Goal: Navigation & Orientation: Find specific page/section

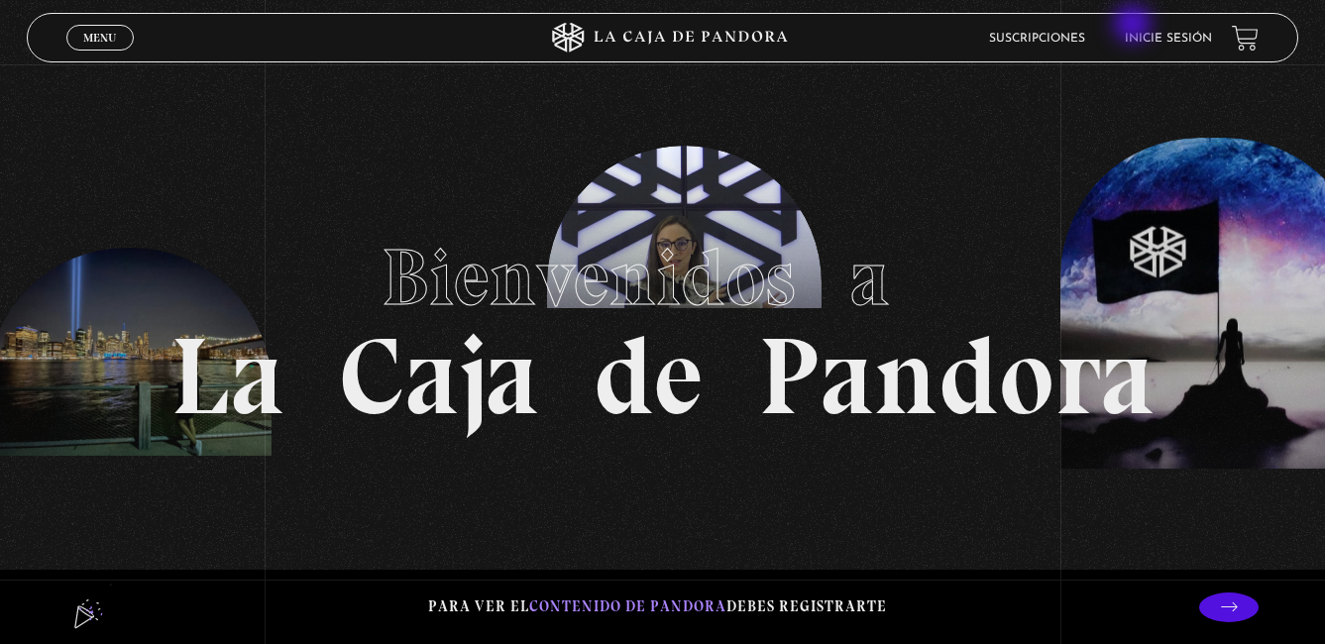
click at [1165, 33] on link "Inicie sesión" at bounding box center [1168, 39] width 87 height 12
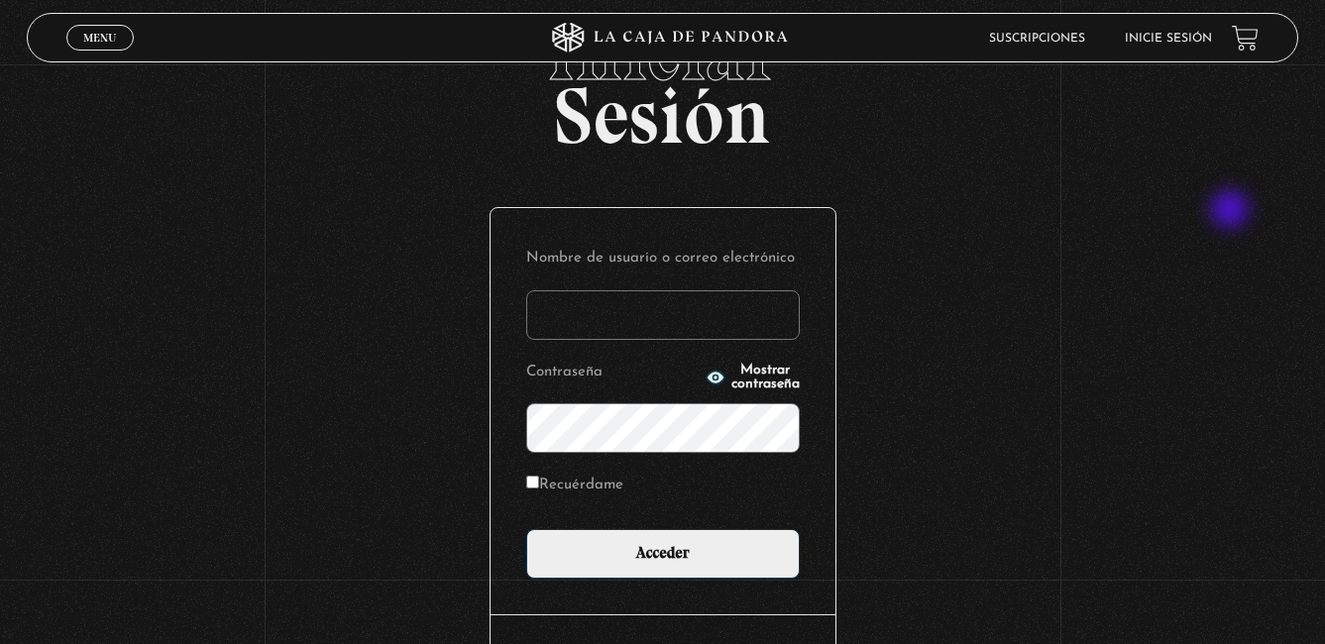
scroll to position [228, 0]
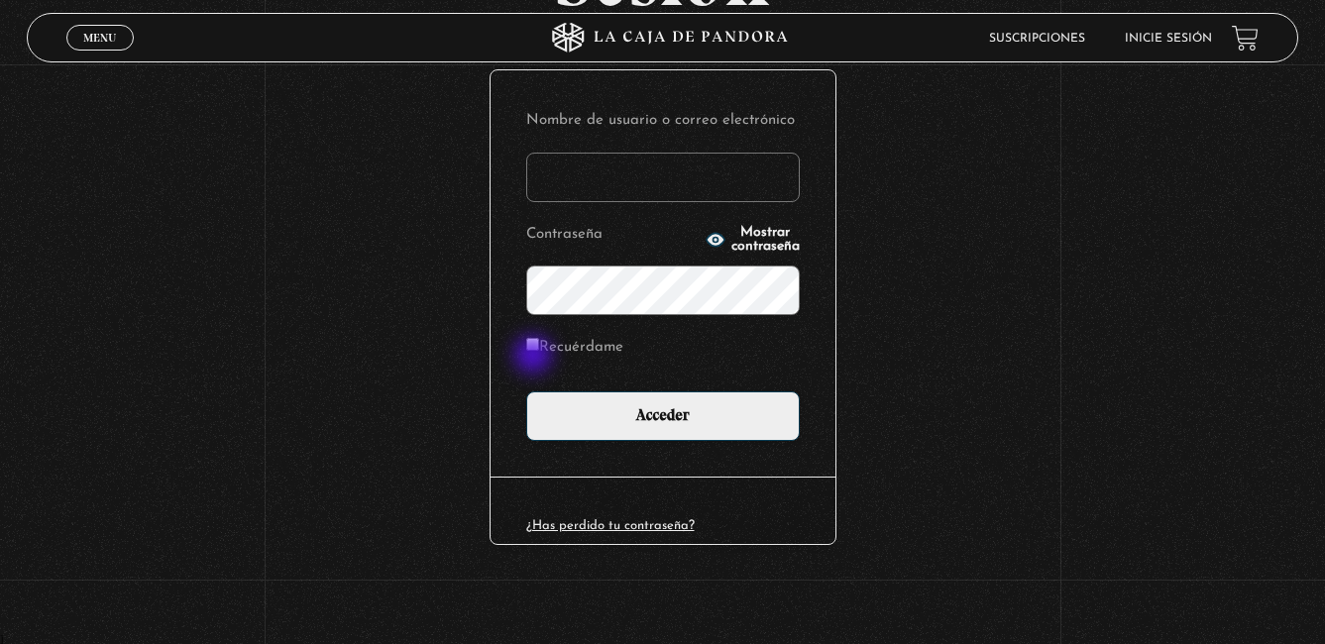
type input "samantha.borbon@gmail.com"
click at [539, 350] on input "Recuérdame" at bounding box center [532, 344] width 13 height 13
checkbox input "true"
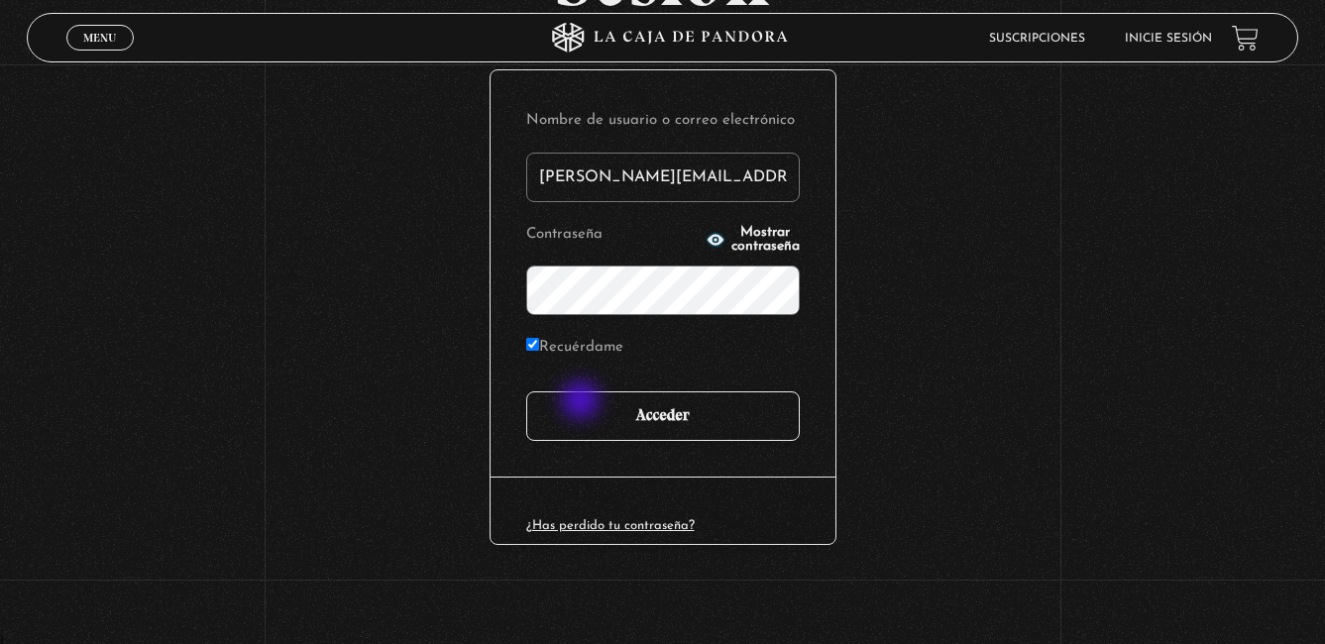
click at [594, 415] on input "Acceder" at bounding box center [663, 416] width 274 height 50
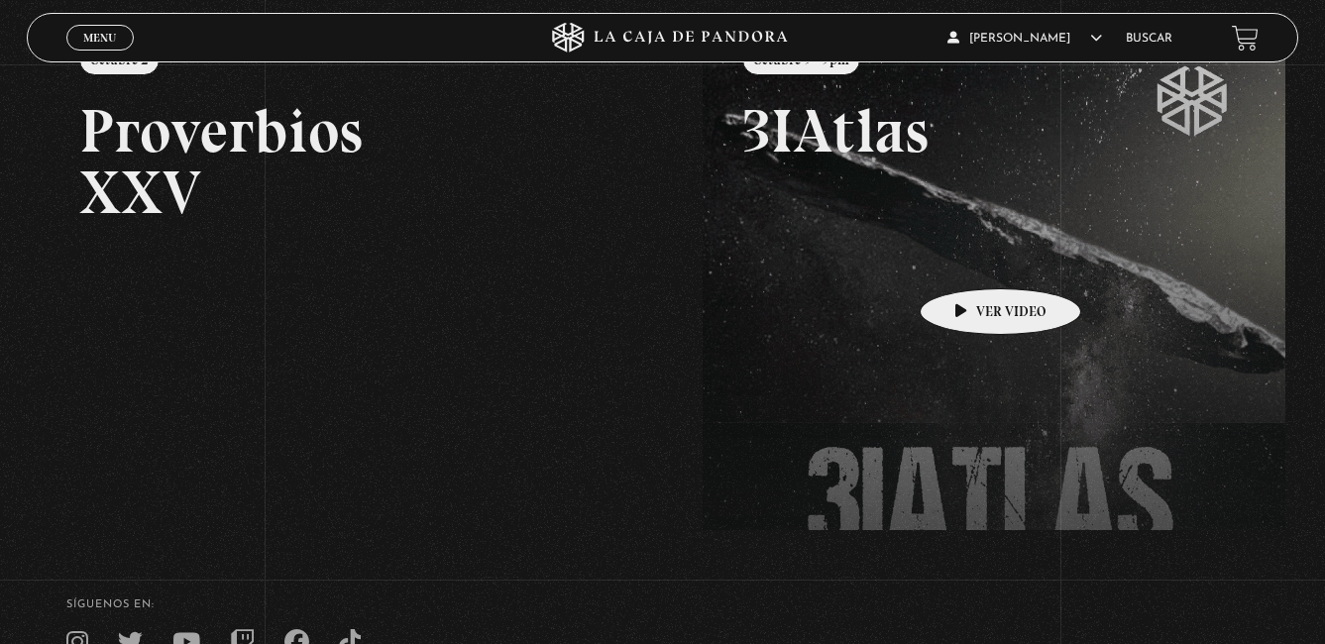
scroll to position [99, 0]
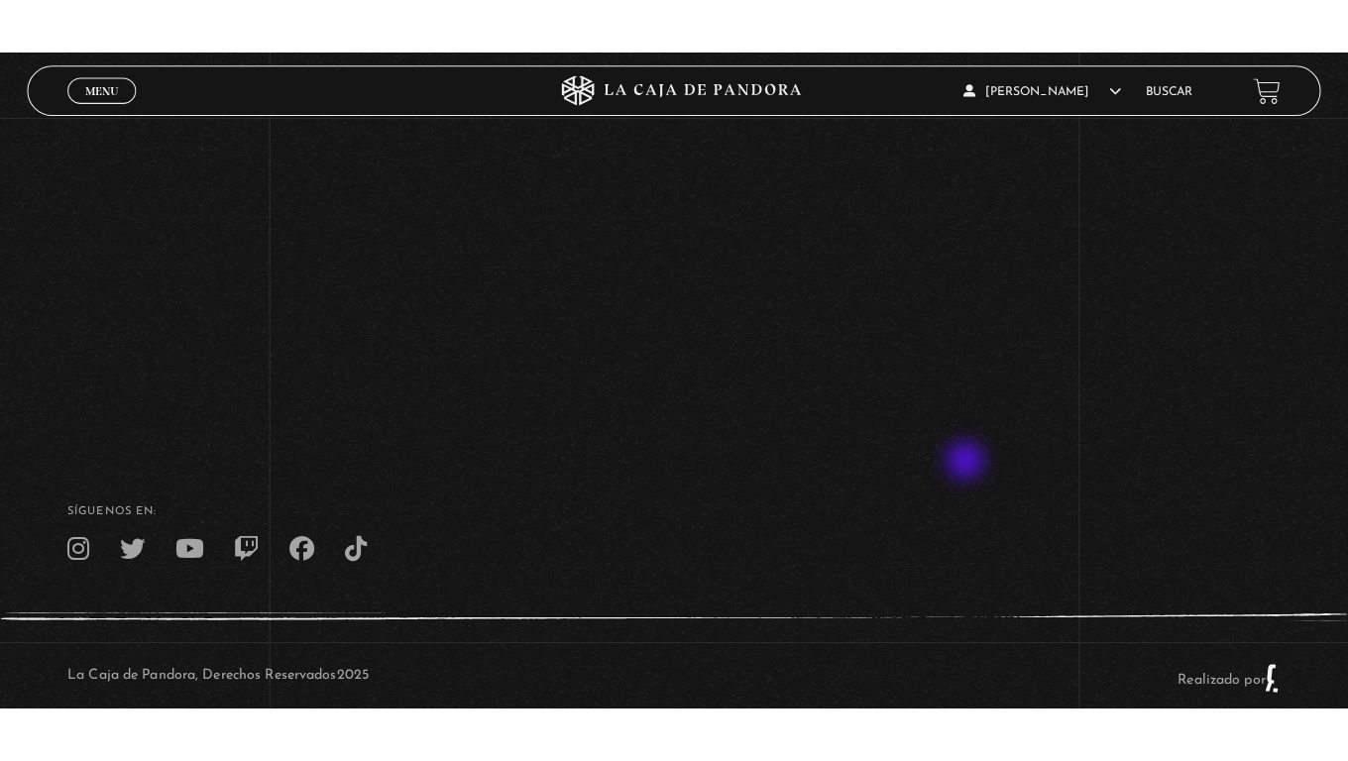
scroll to position [165, 0]
